Goal: Transaction & Acquisition: Purchase product/service

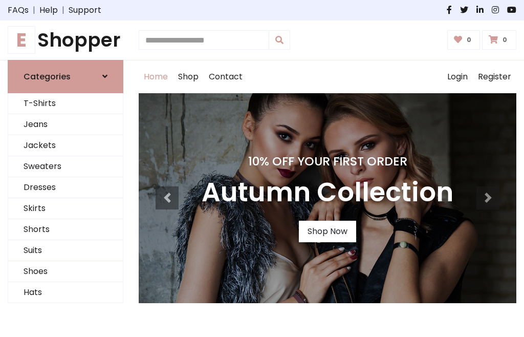
click at [262, 168] on h4 "10% Off Your First Order" at bounding box center [328, 161] width 252 height 14
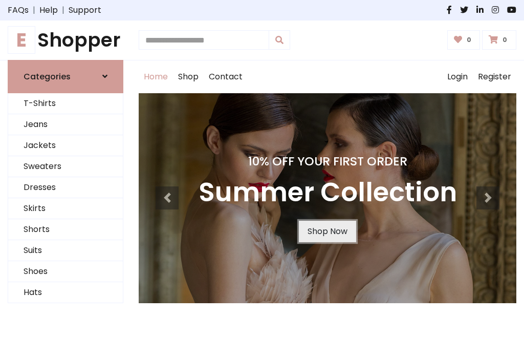
click at [327, 231] on link "Shop Now" at bounding box center [327, 230] width 57 height 21
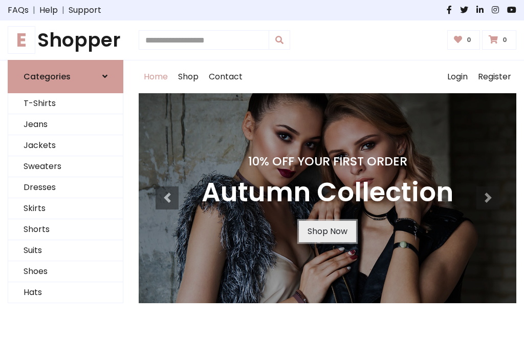
click at [327, 231] on link "Shop Now" at bounding box center [327, 230] width 57 height 21
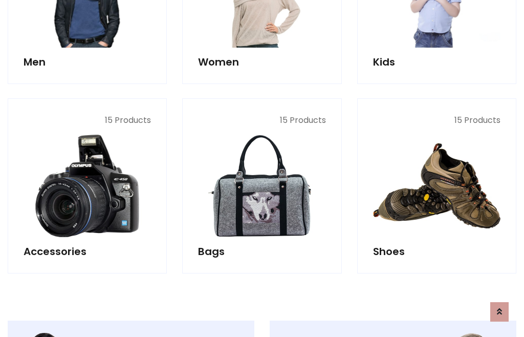
scroll to position [1020, 0]
